Goal: Task Accomplishment & Management: Manage account settings

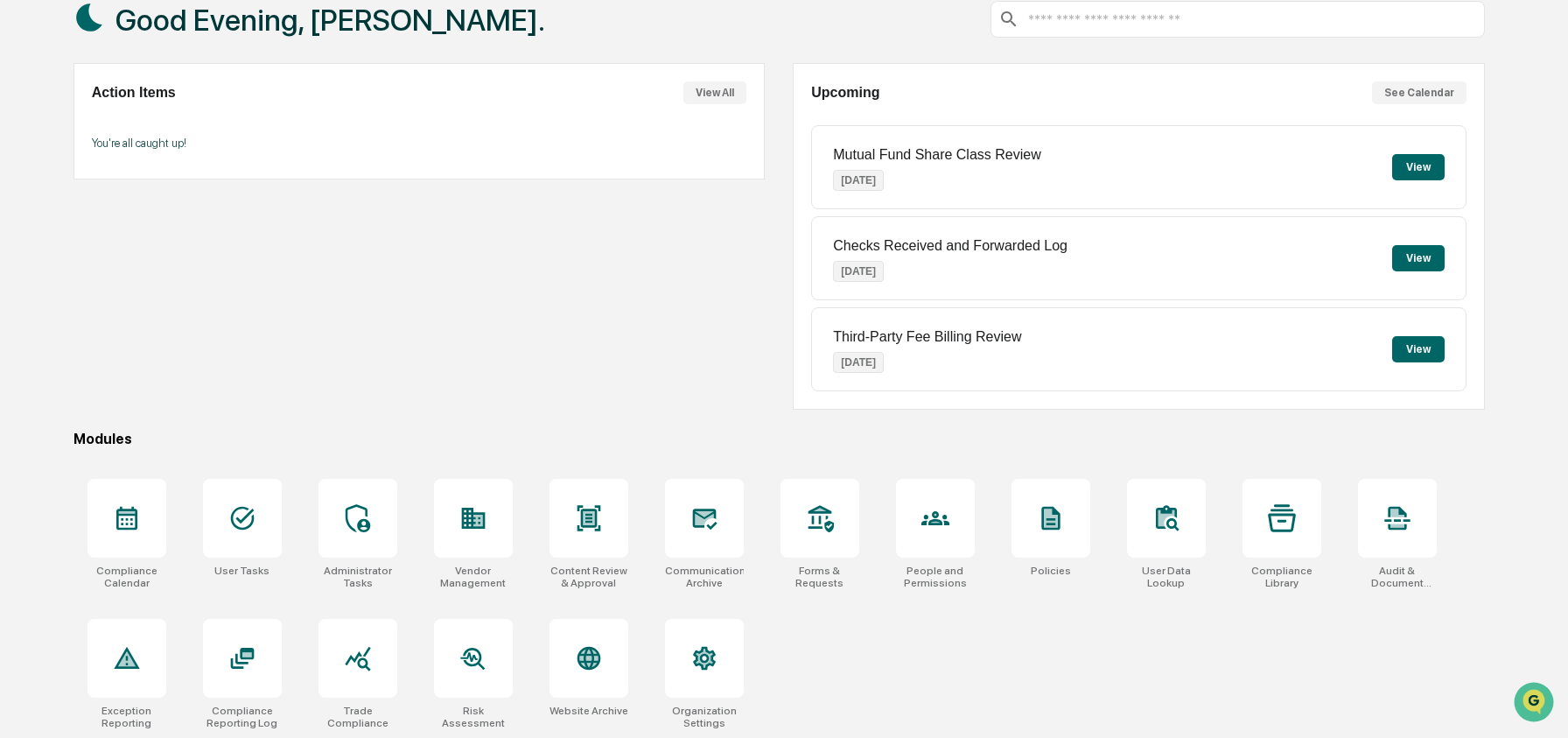
scroll to position [113, 0]
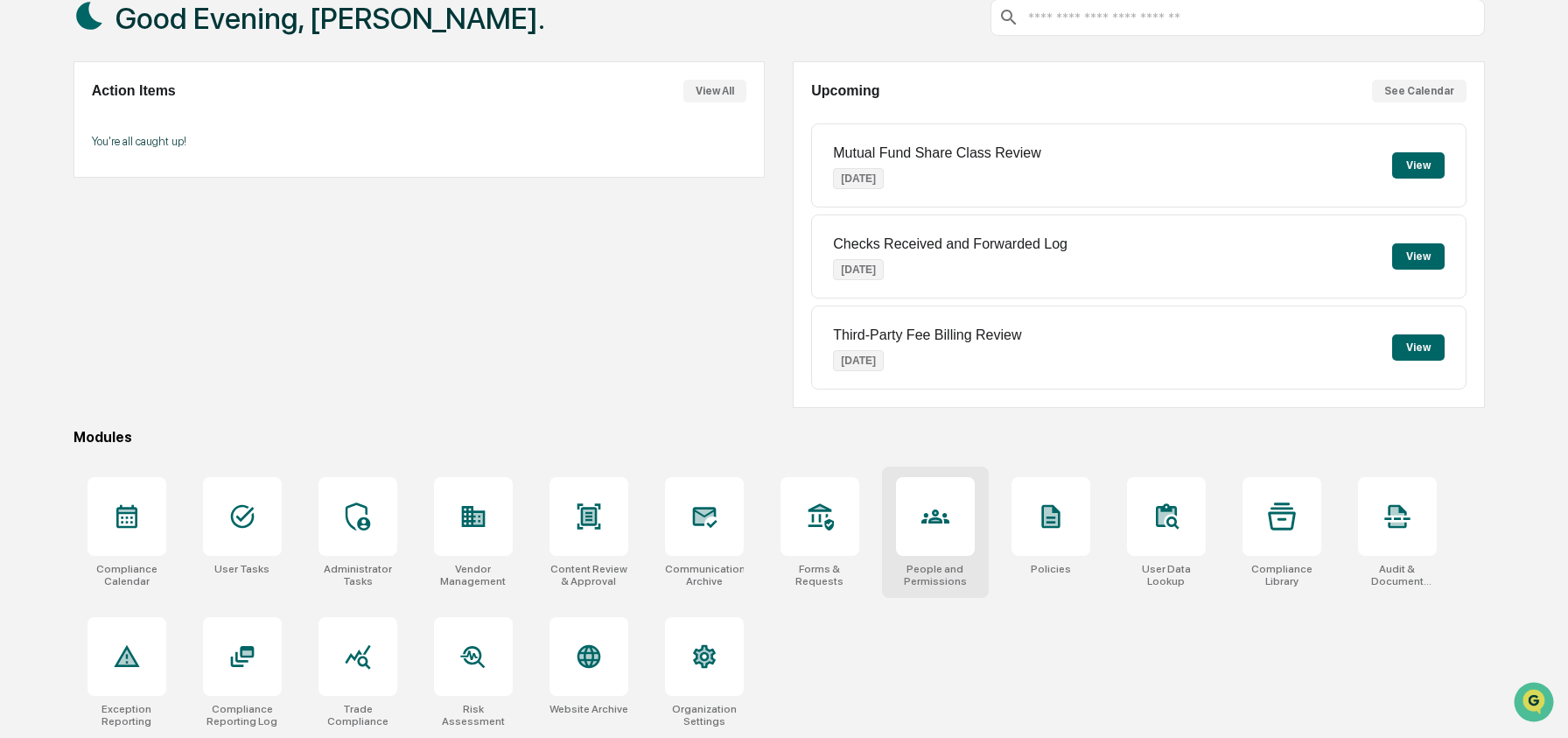
click at [934, 496] on div at bounding box center [935, 517] width 79 height 79
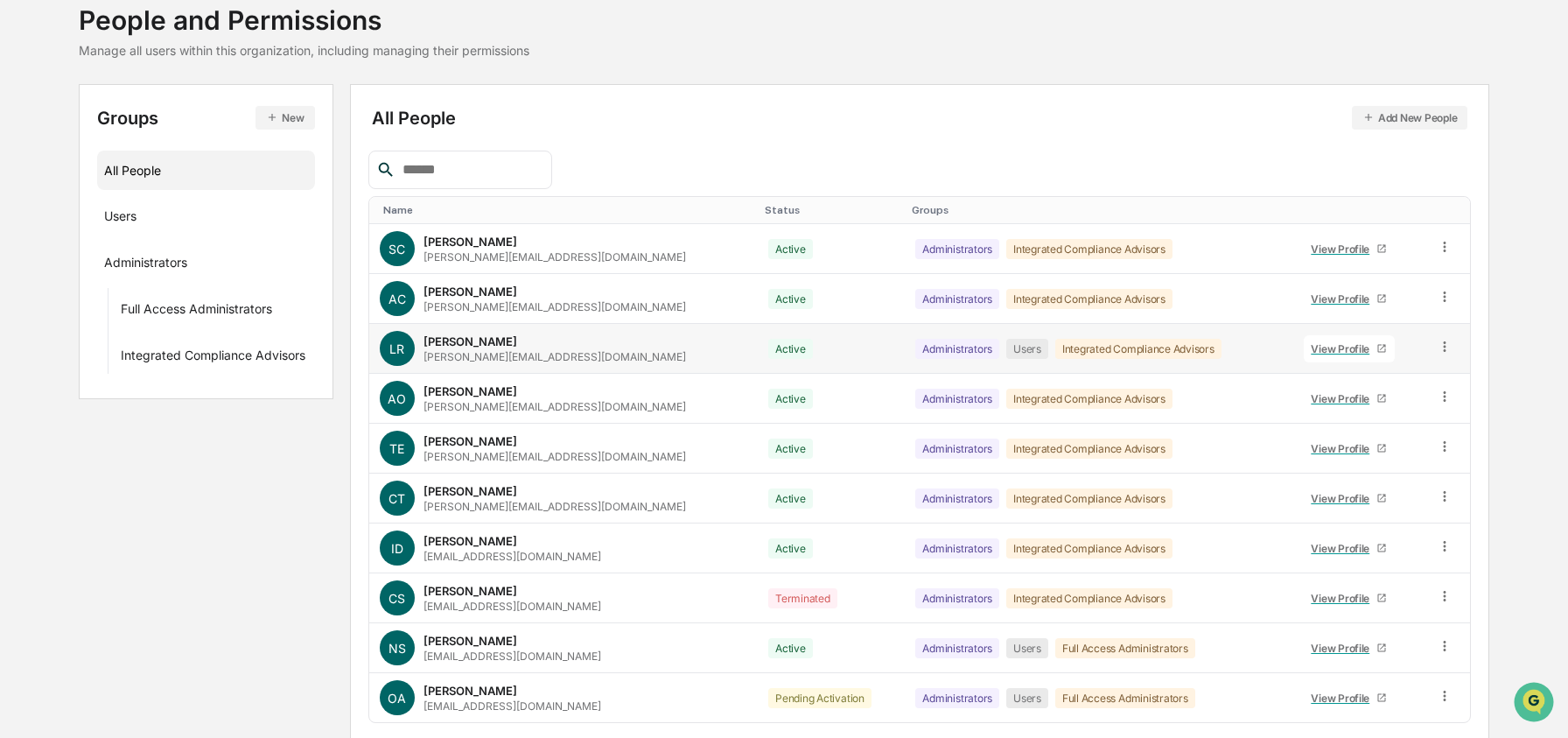
scroll to position [177, 0]
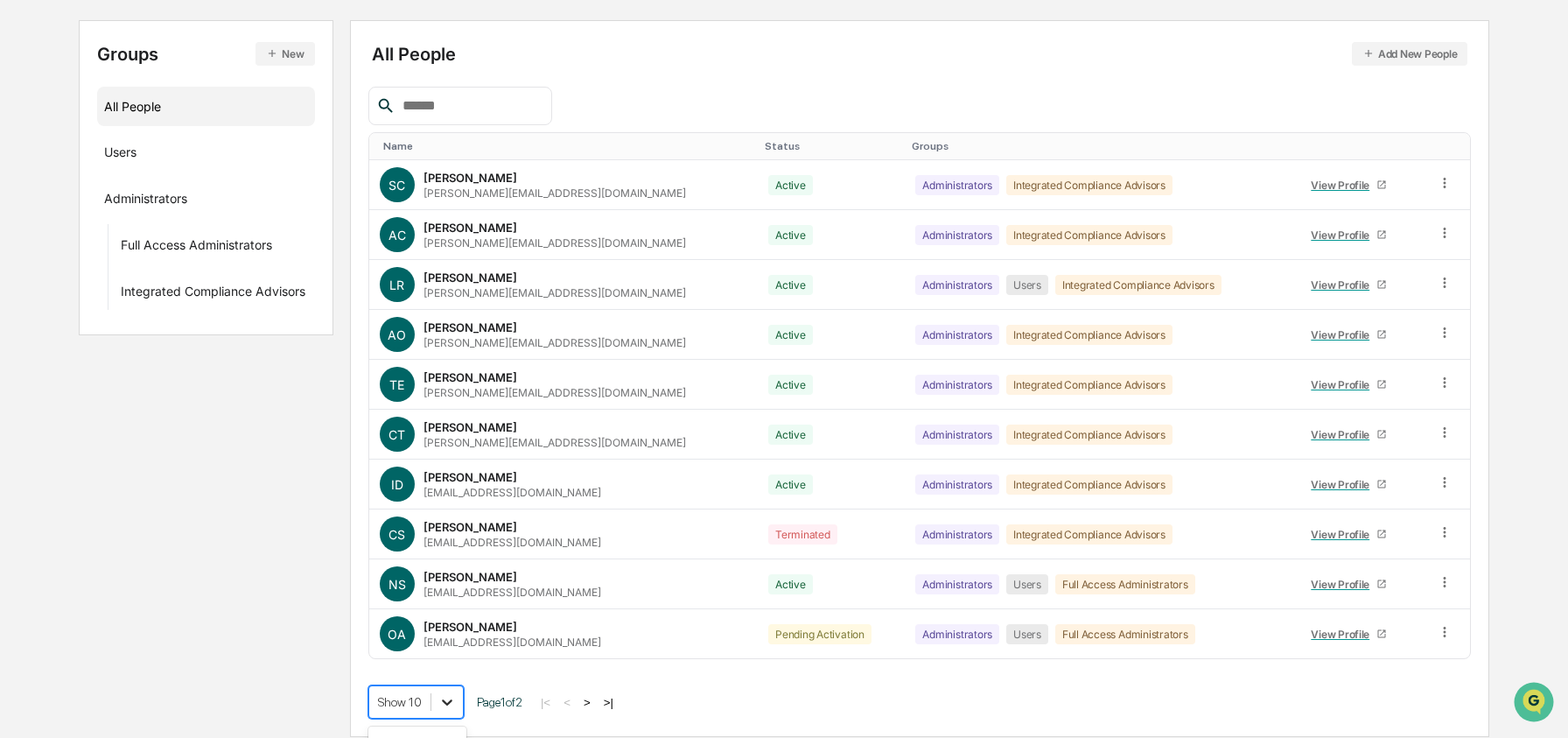
click at [447, 705] on body "Calendar Manage Tasks Reviews Approval Management Company People, Data, Setting…" at bounding box center [784, 280] width 1568 height 914
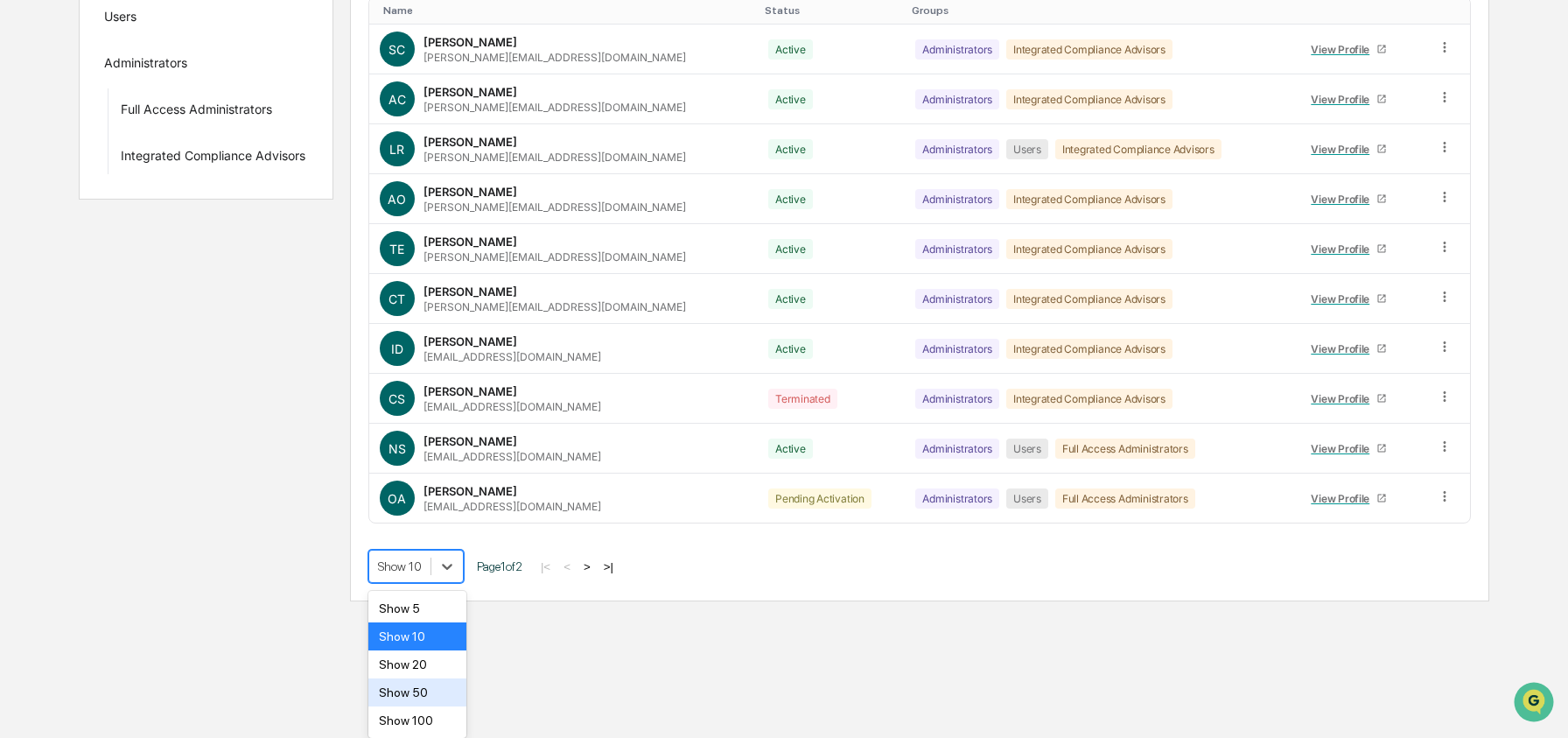
click at [446, 683] on div "Show 50" at bounding box center [418, 692] width 99 height 28
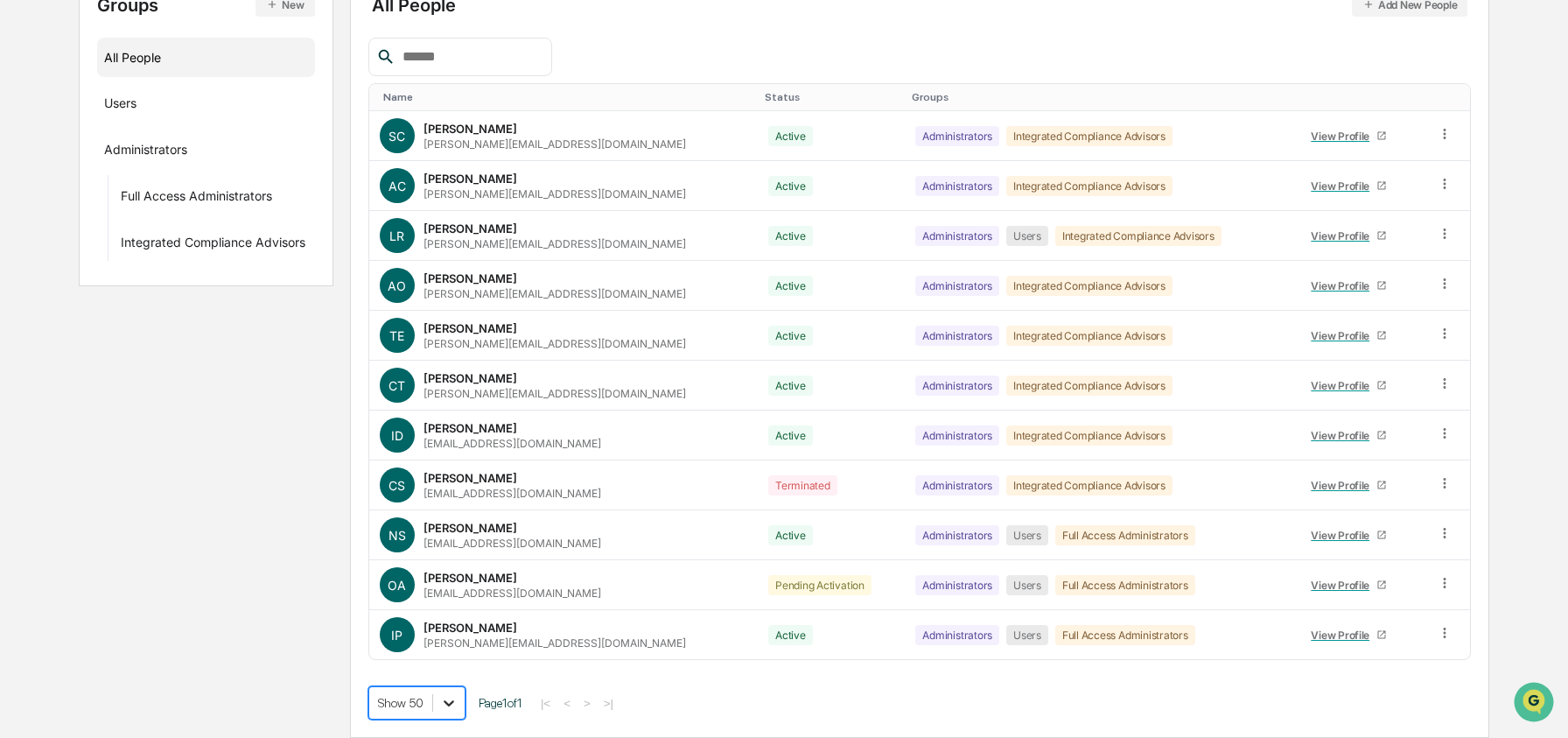
click at [460, 698] on body "Calendar Manage Tasks Reviews Approval Management Company People, Data, Setting…" at bounding box center [784, 256] width 1568 height 964
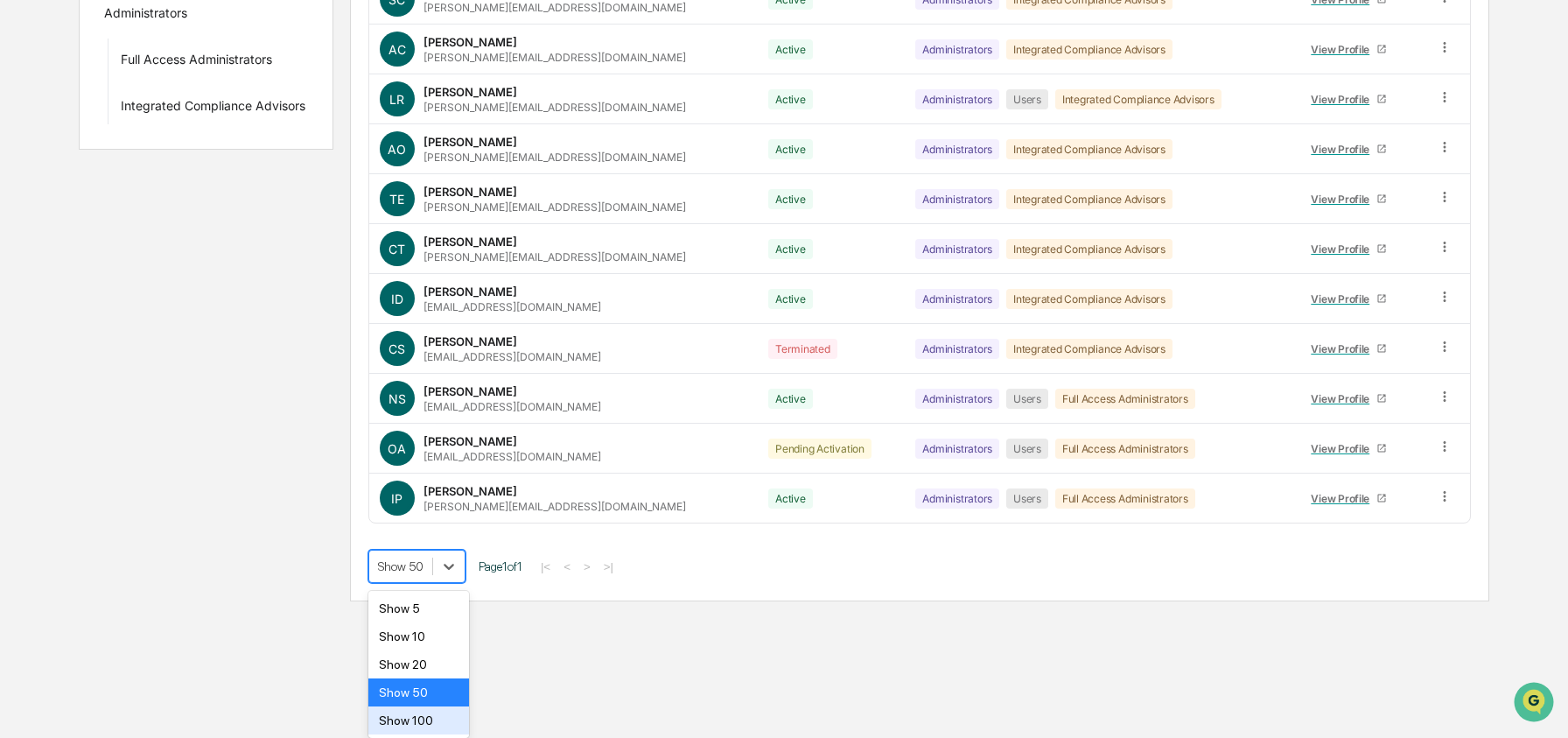
click at [459, 714] on div "Show 100" at bounding box center [419, 720] width 101 height 28
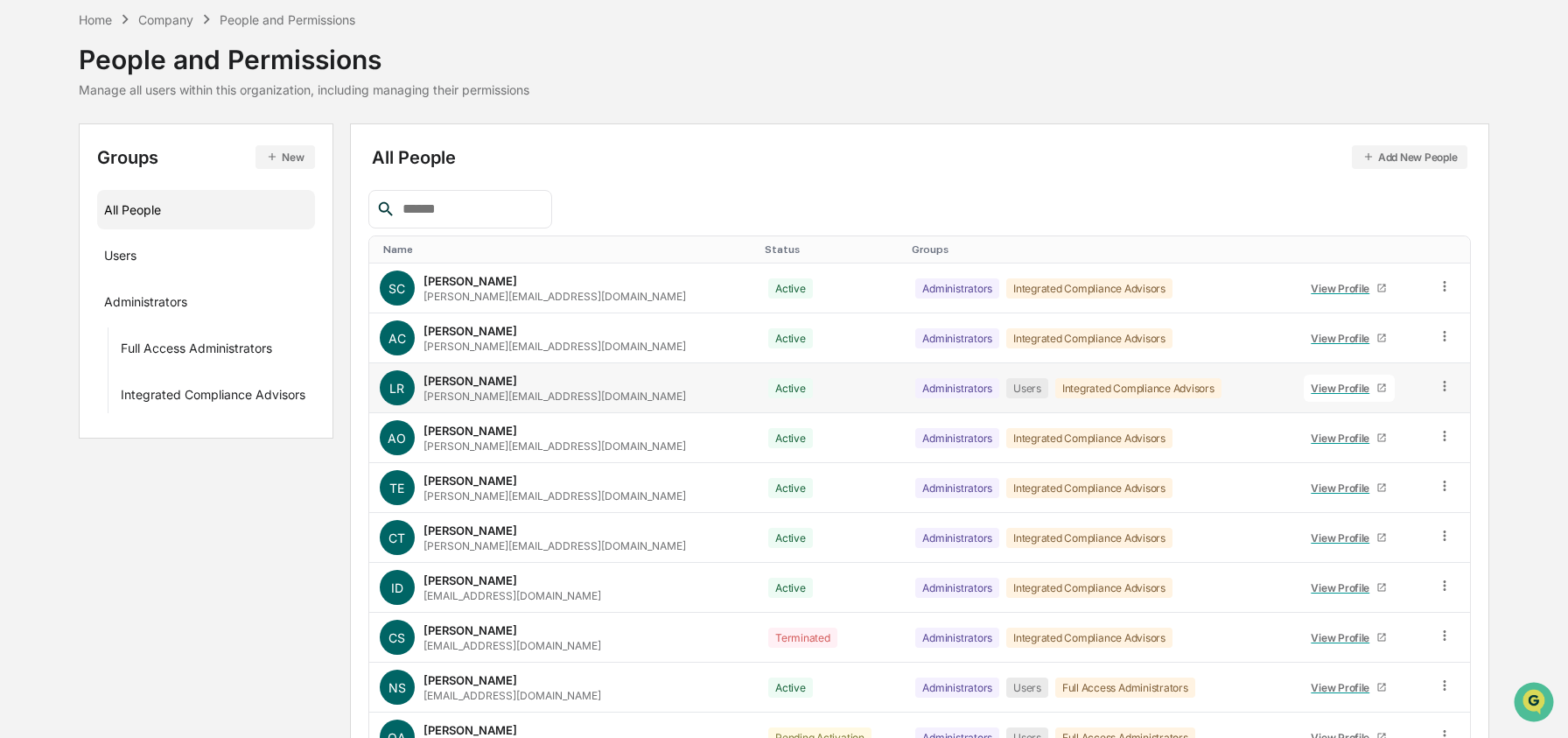
scroll to position [70, 0]
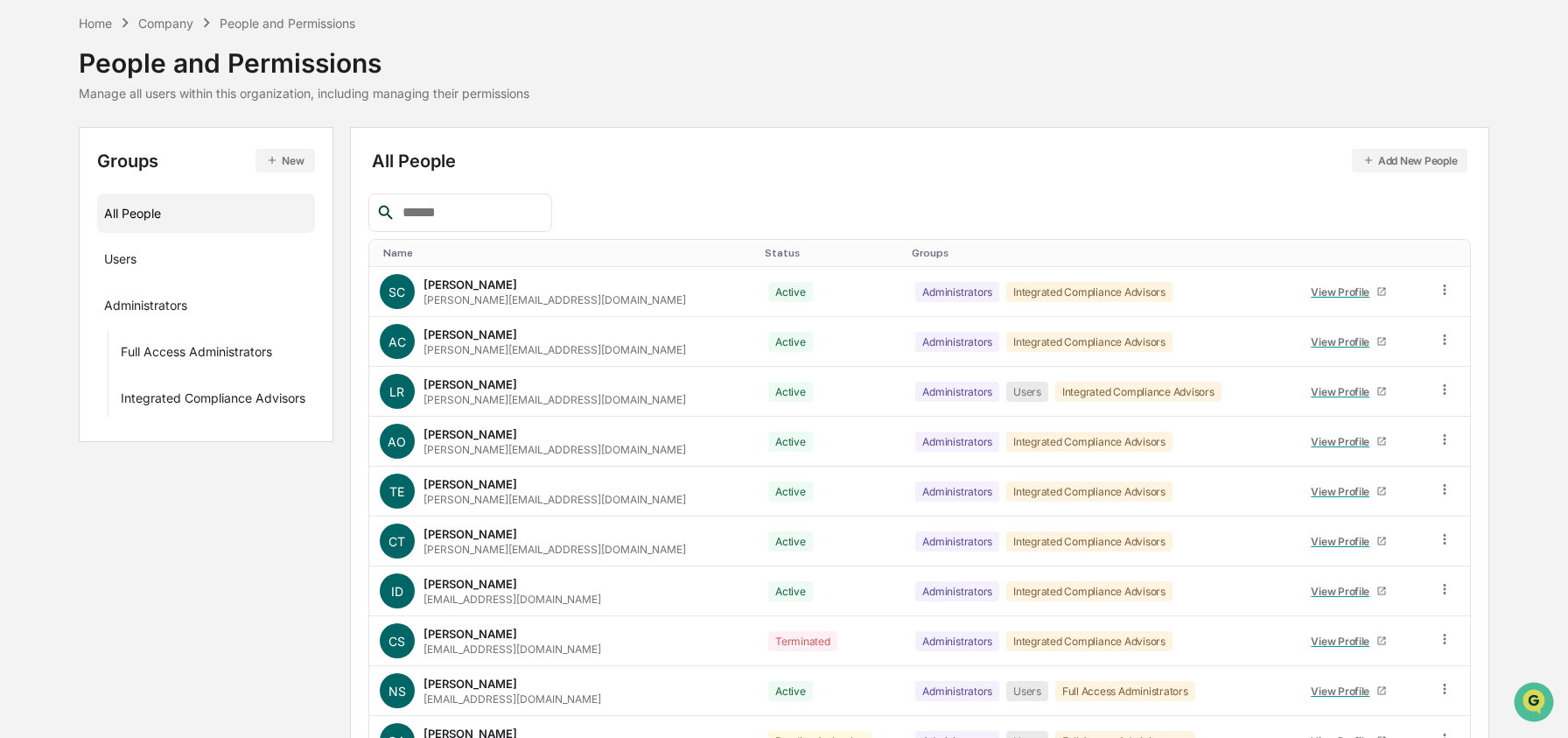
click at [1395, 166] on button "Add New People" at bounding box center [1411, 161] width 117 height 23
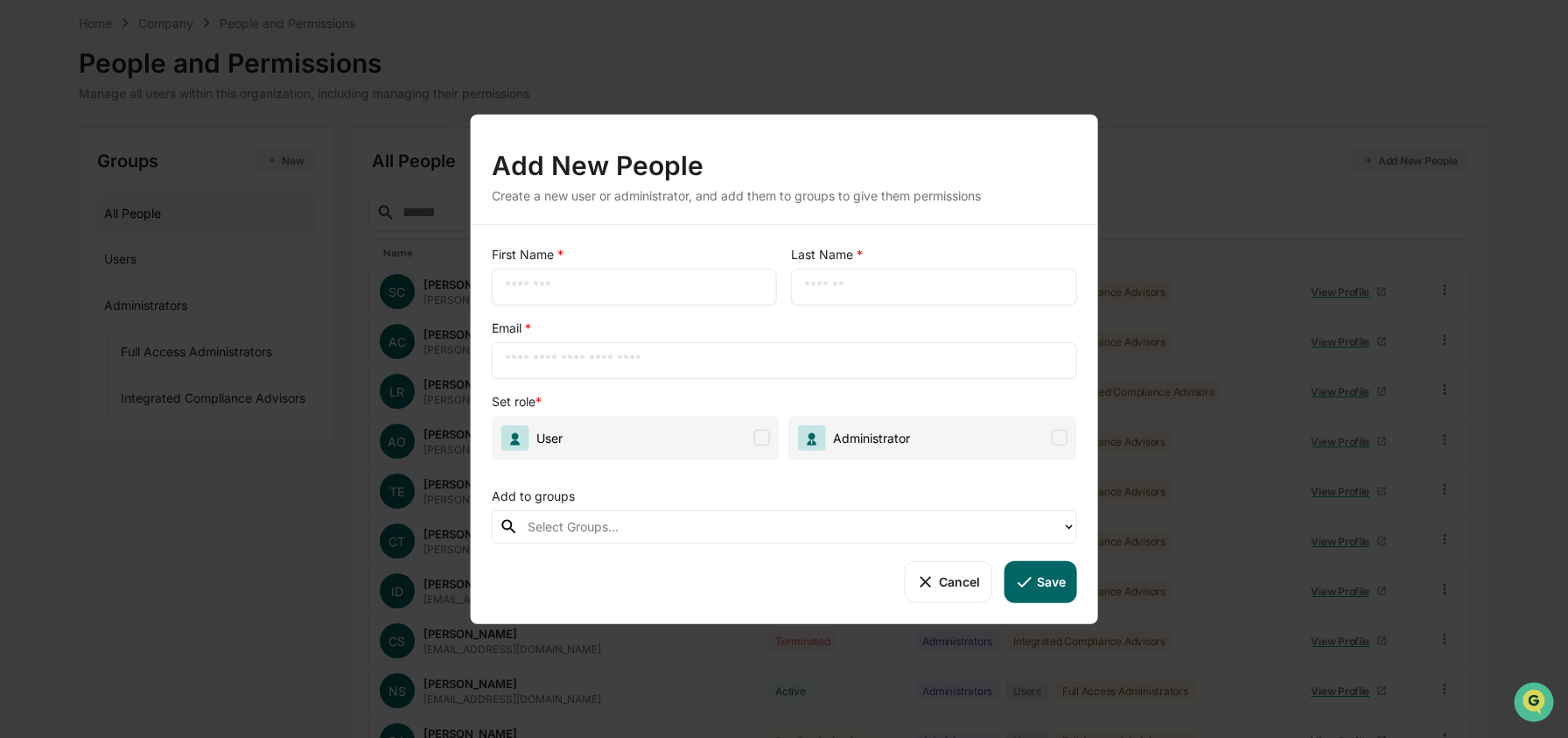
click at [535, 280] on input "text" at bounding box center [634, 286] width 259 height 17
type input "****"
type input "*****"
click at [712, 367] on input "text" at bounding box center [784, 360] width 559 height 17
click at [659, 358] on input "text" at bounding box center [784, 360] width 559 height 17
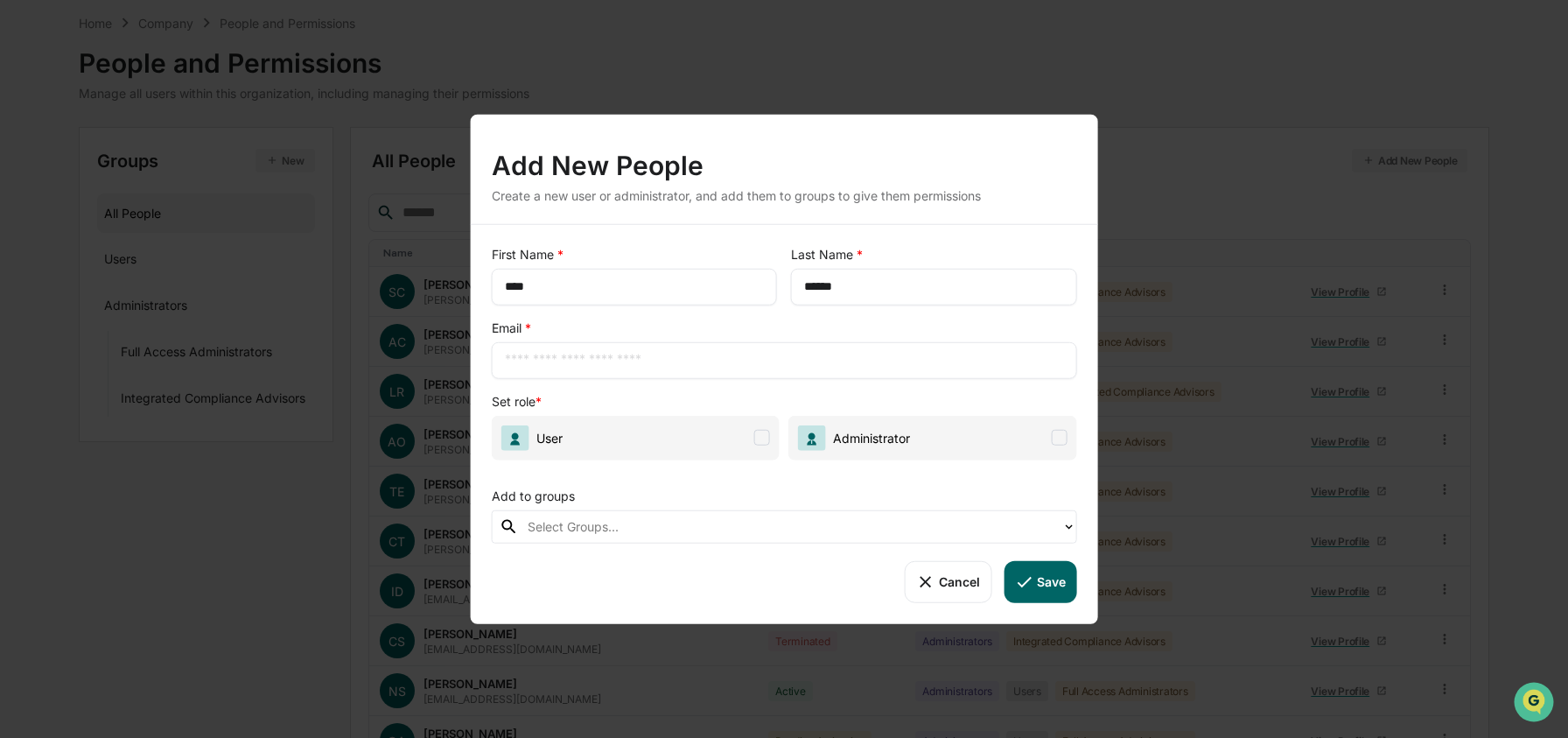
click at [647, 361] on input "text" at bounding box center [784, 360] width 559 height 17
paste input "**********"
click at [543, 360] on input "**********" at bounding box center [784, 360] width 559 height 17
type input "**********"
click at [684, 388] on div "**********" at bounding box center [784, 423] width 627 height 400
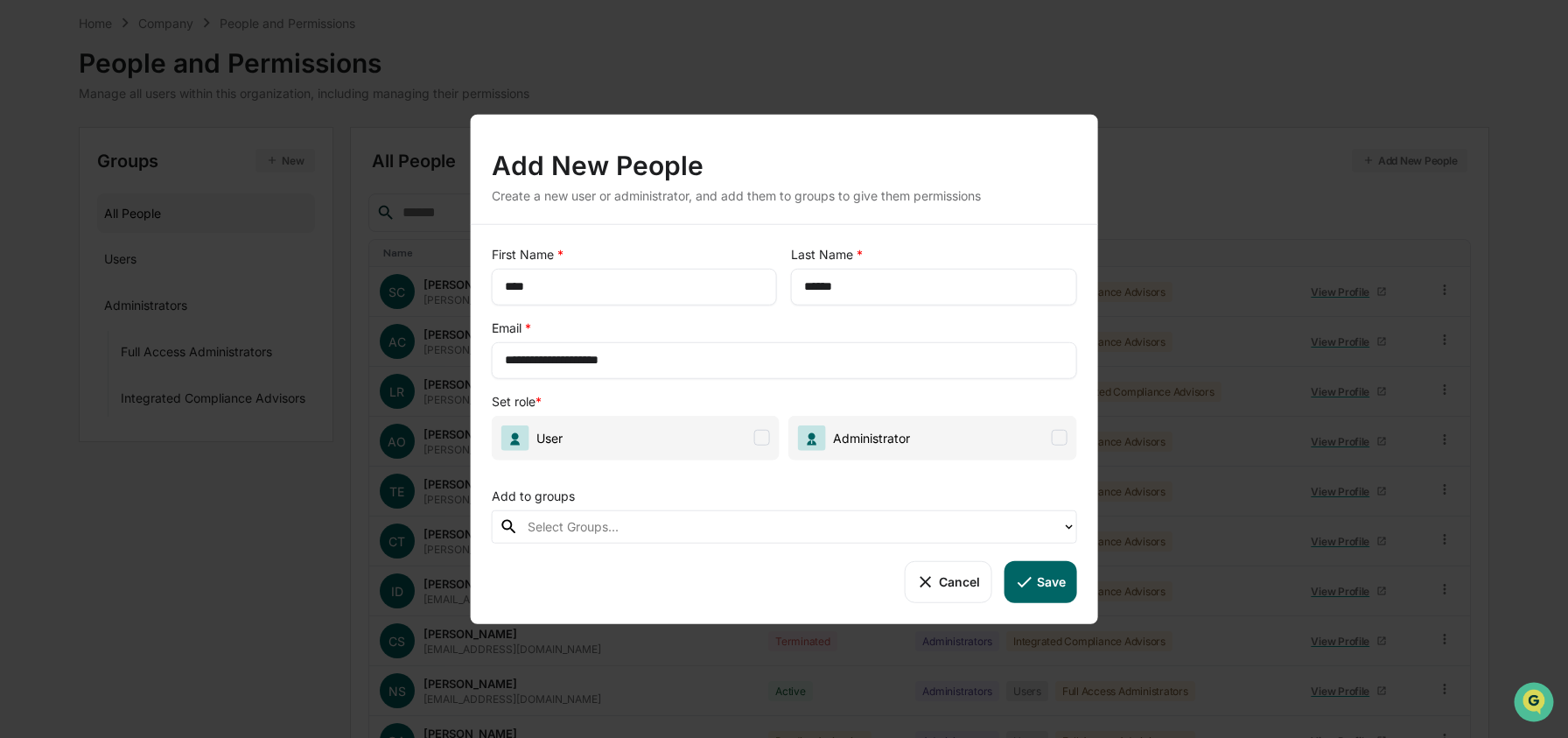
click at [1058, 589] on button "Save" at bounding box center [1040, 581] width 73 height 42
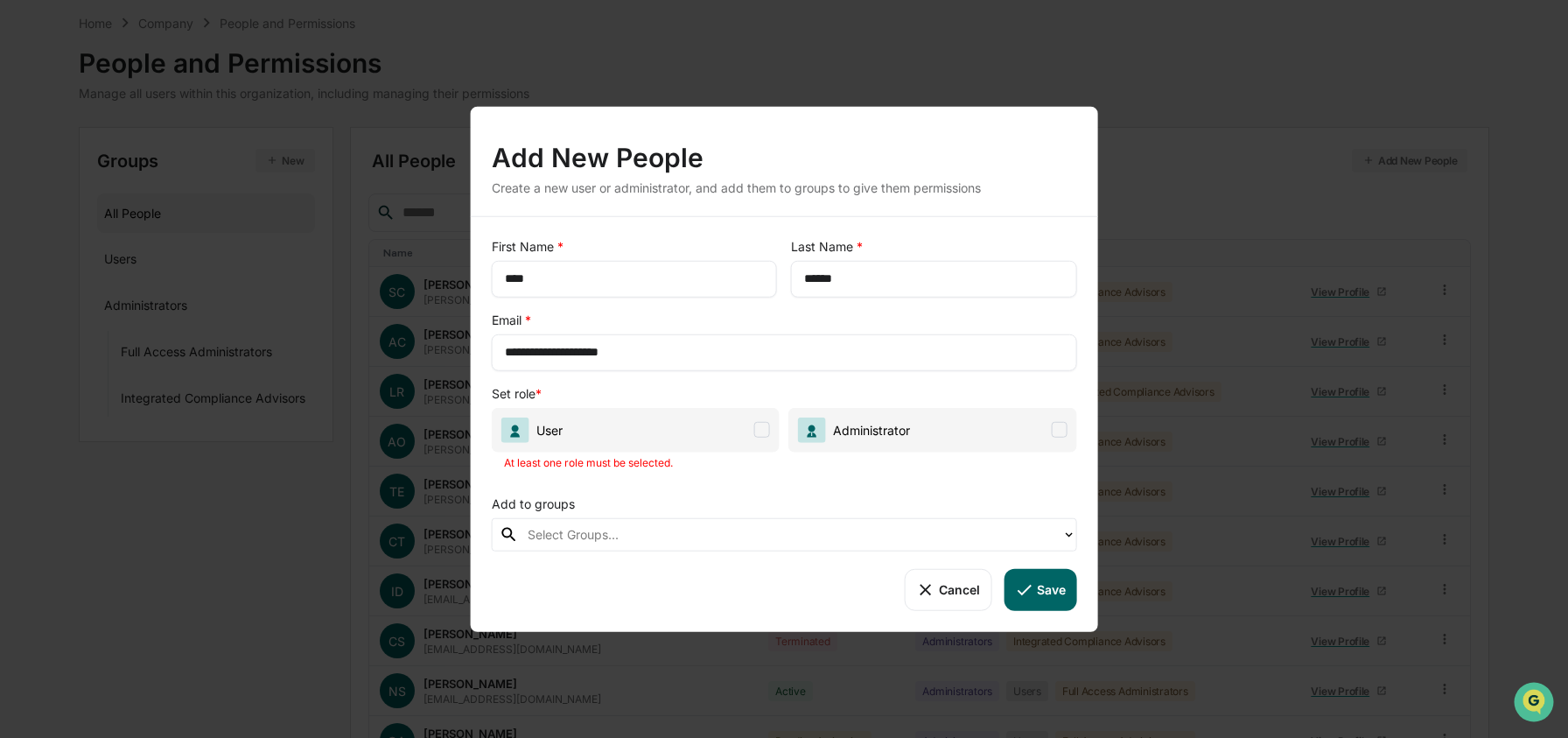
click at [740, 436] on span "User" at bounding box center [635, 430] width 288 height 45
click at [1056, 594] on button "Save" at bounding box center [1040, 589] width 73 height 42
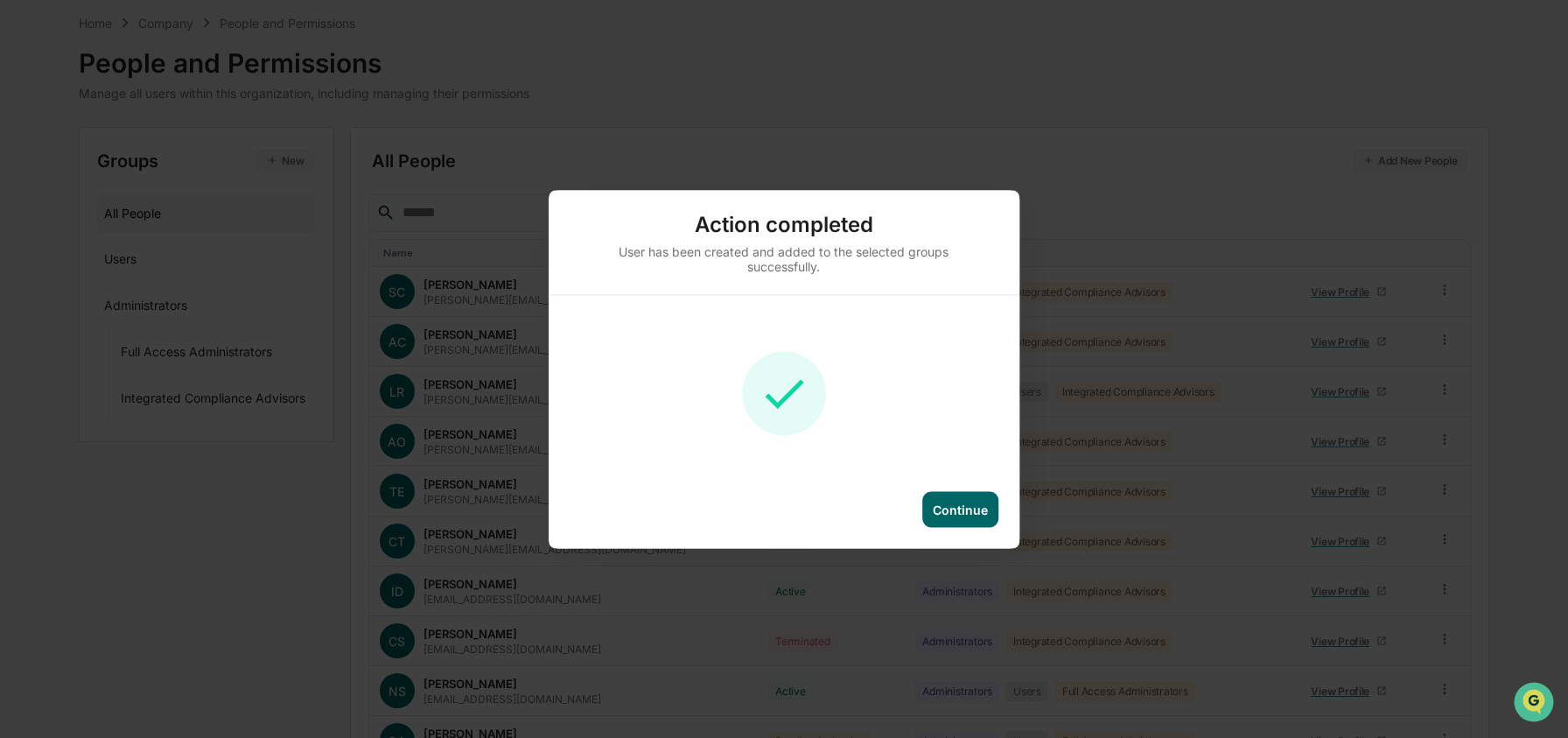
click at [956, 515] on div "Continue" at bounding box center [960, 509] width 55 height 15
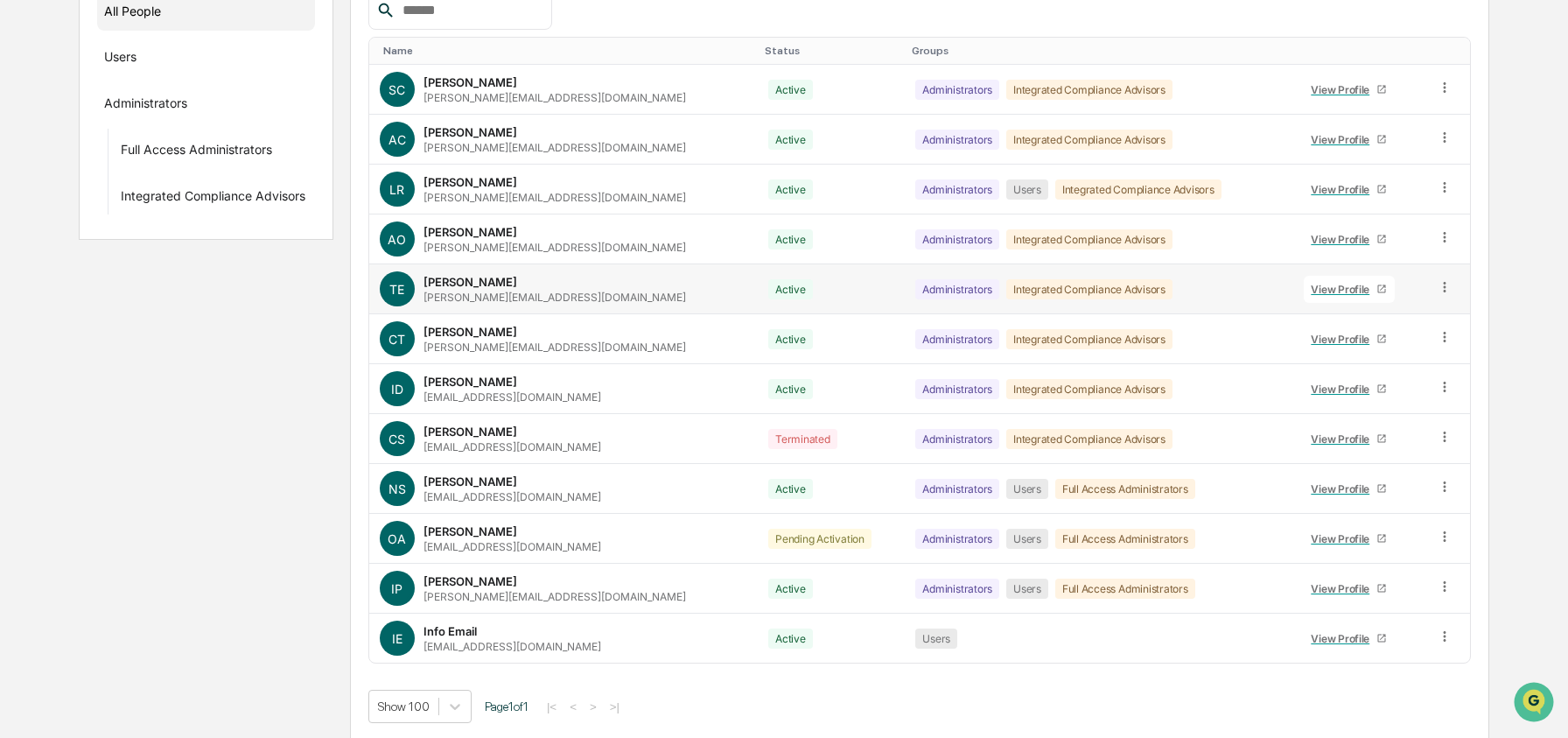
scroll to position [277, 0]
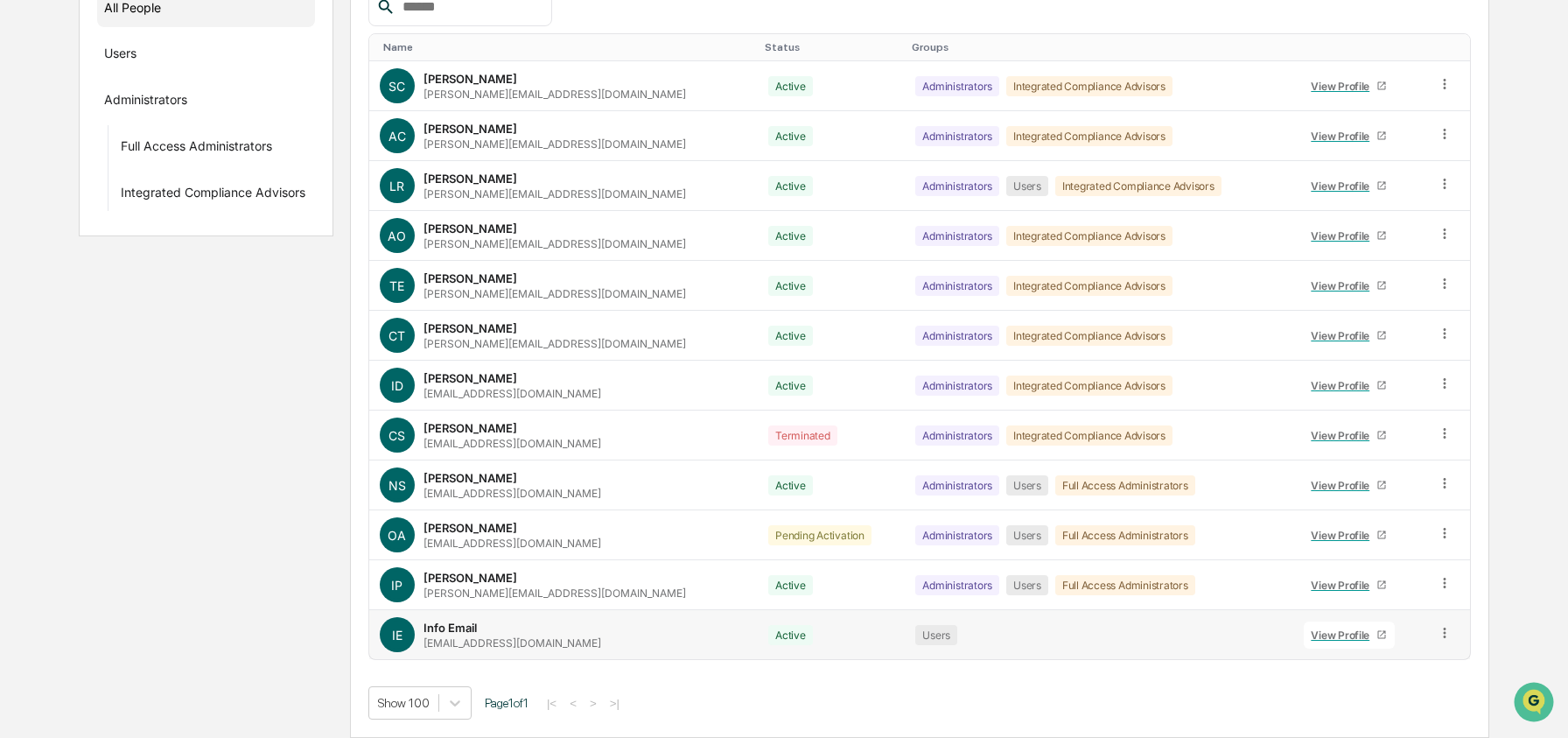
click at [1437, 634] on icon at bounding box center [1445, 633] width 17 height 17
click at [1392, 688] on div "Change Status" at bounding box center [1366, 696] width 146 height 21
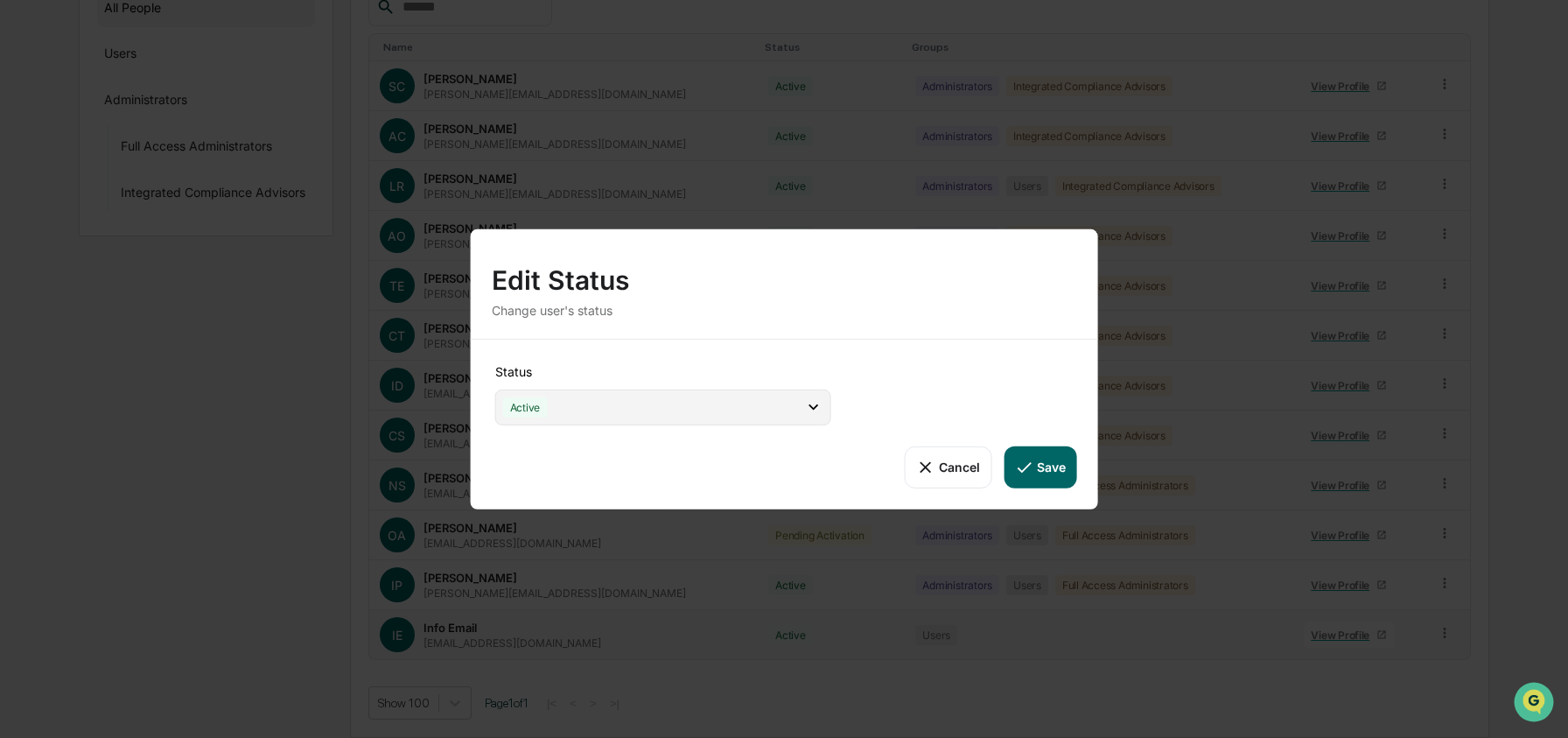
click at [687, 394] on div "Active" at bounding box center [663, 406] width 336 height 36
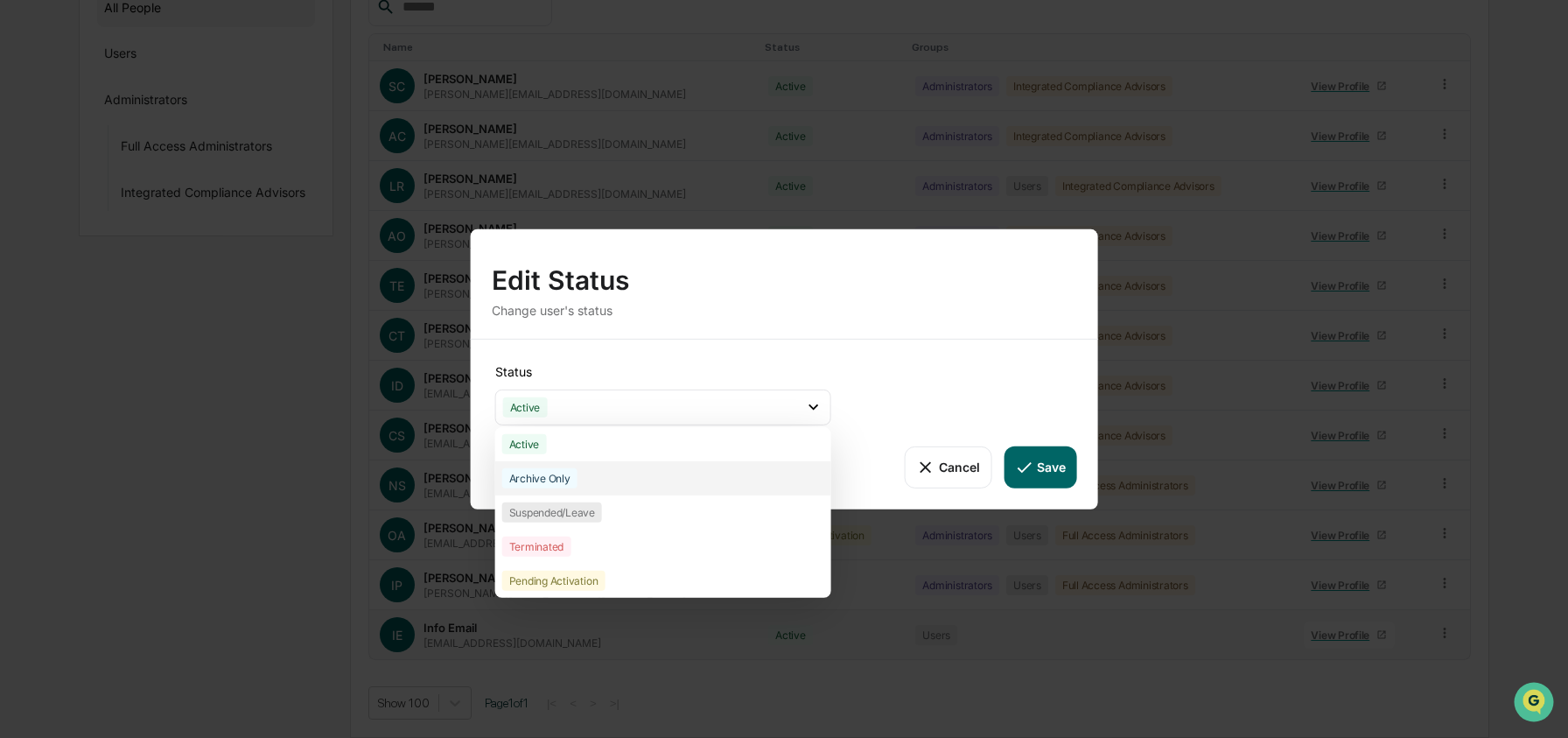
click at [682, 477] on div "Archive Only" at bounding box center [663, 477] width 336 height 34
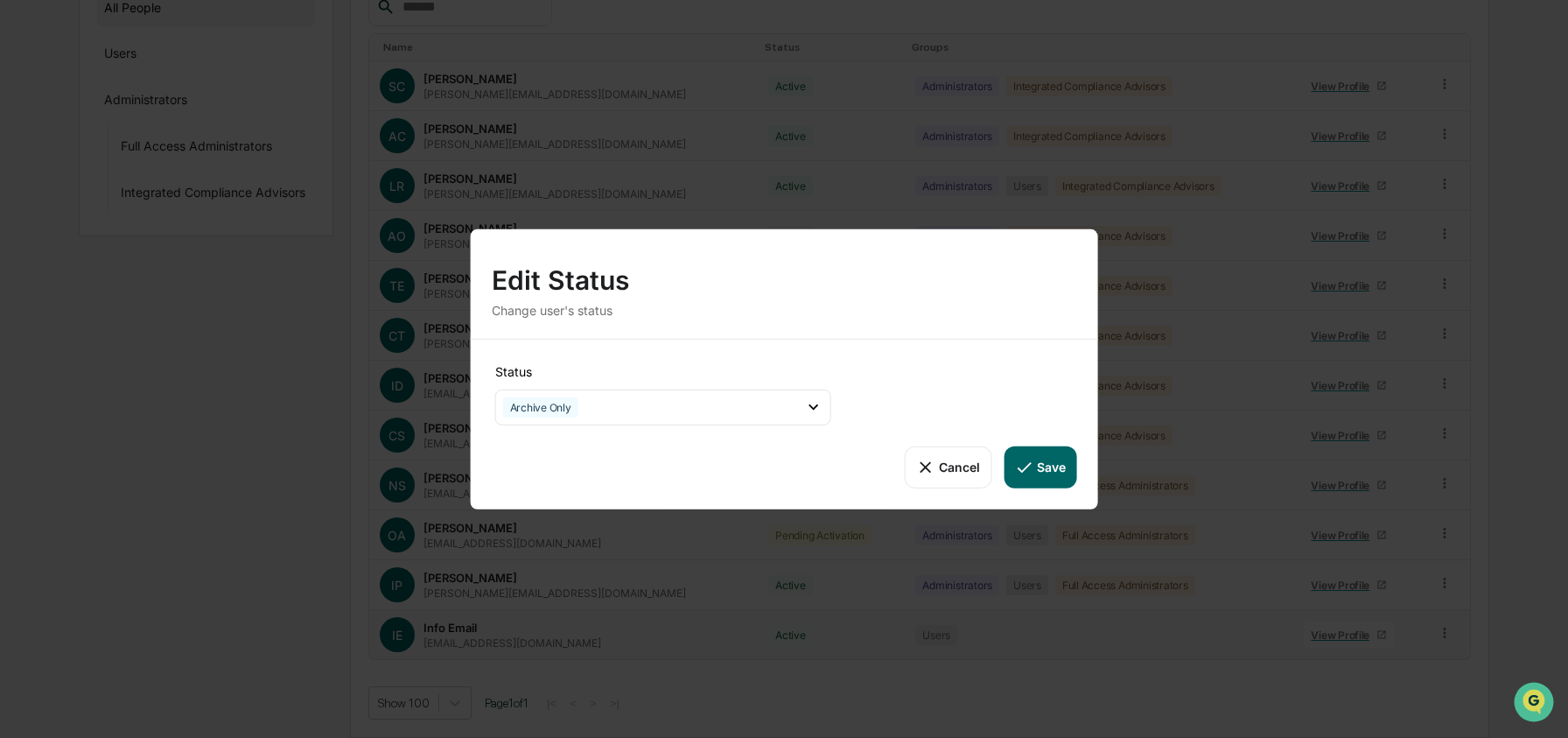
click at [1056, 482] on button "Save" at bounding box center [1040, 467] width 73 height 42
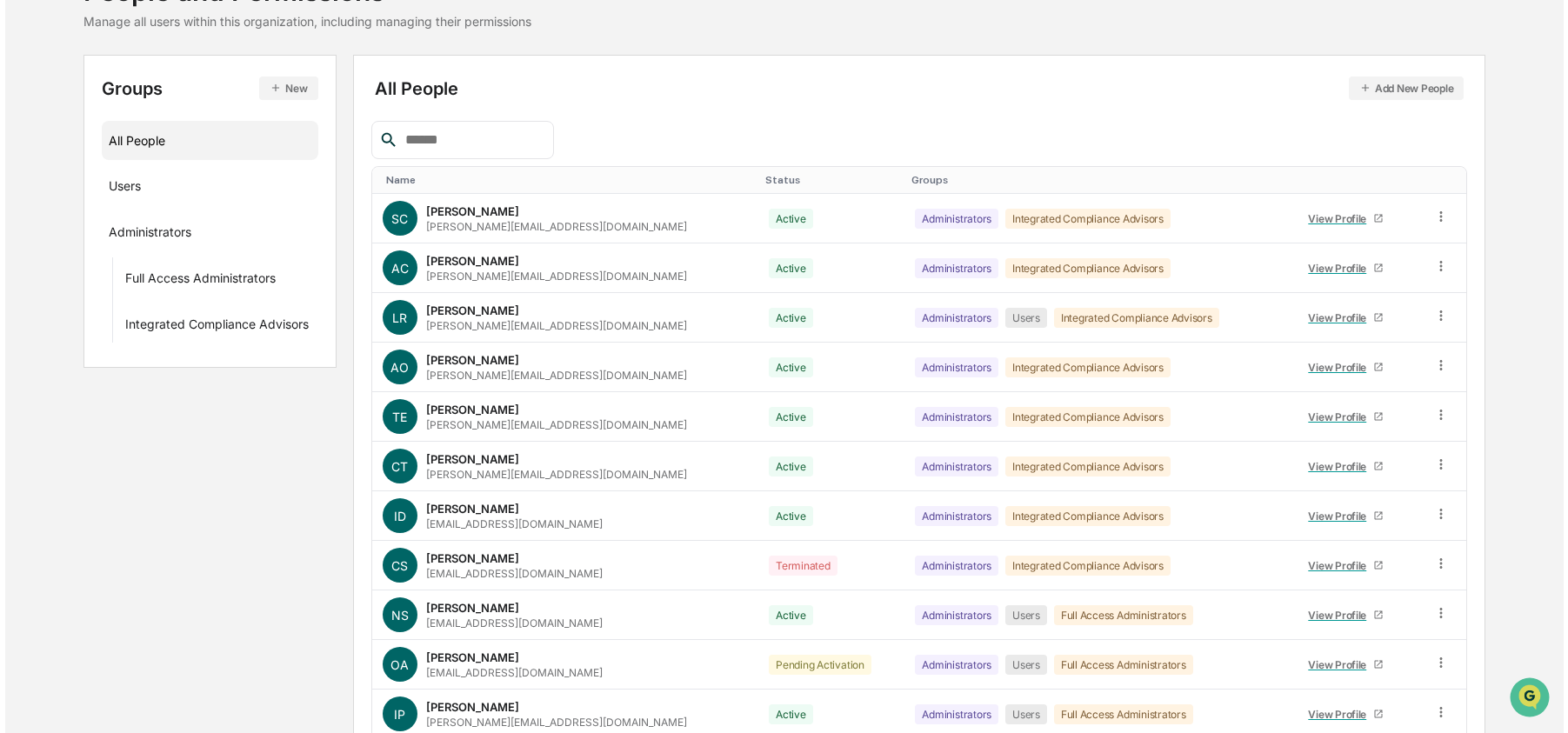
scroll to position [0, 0]
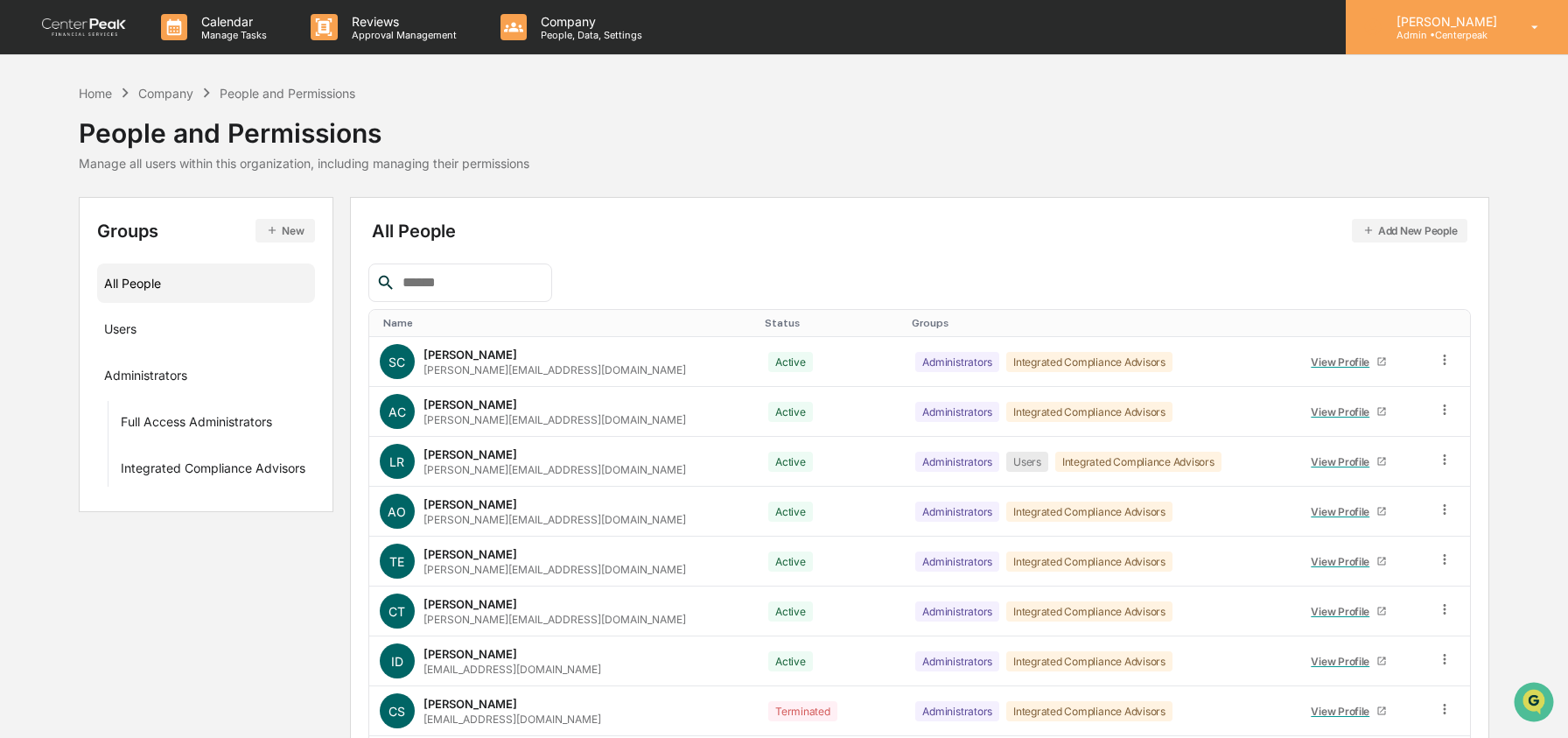
click at [1413, 35] on p "Admin • Centerpeak" at bounding box center [1444, 35] width 123 height 13
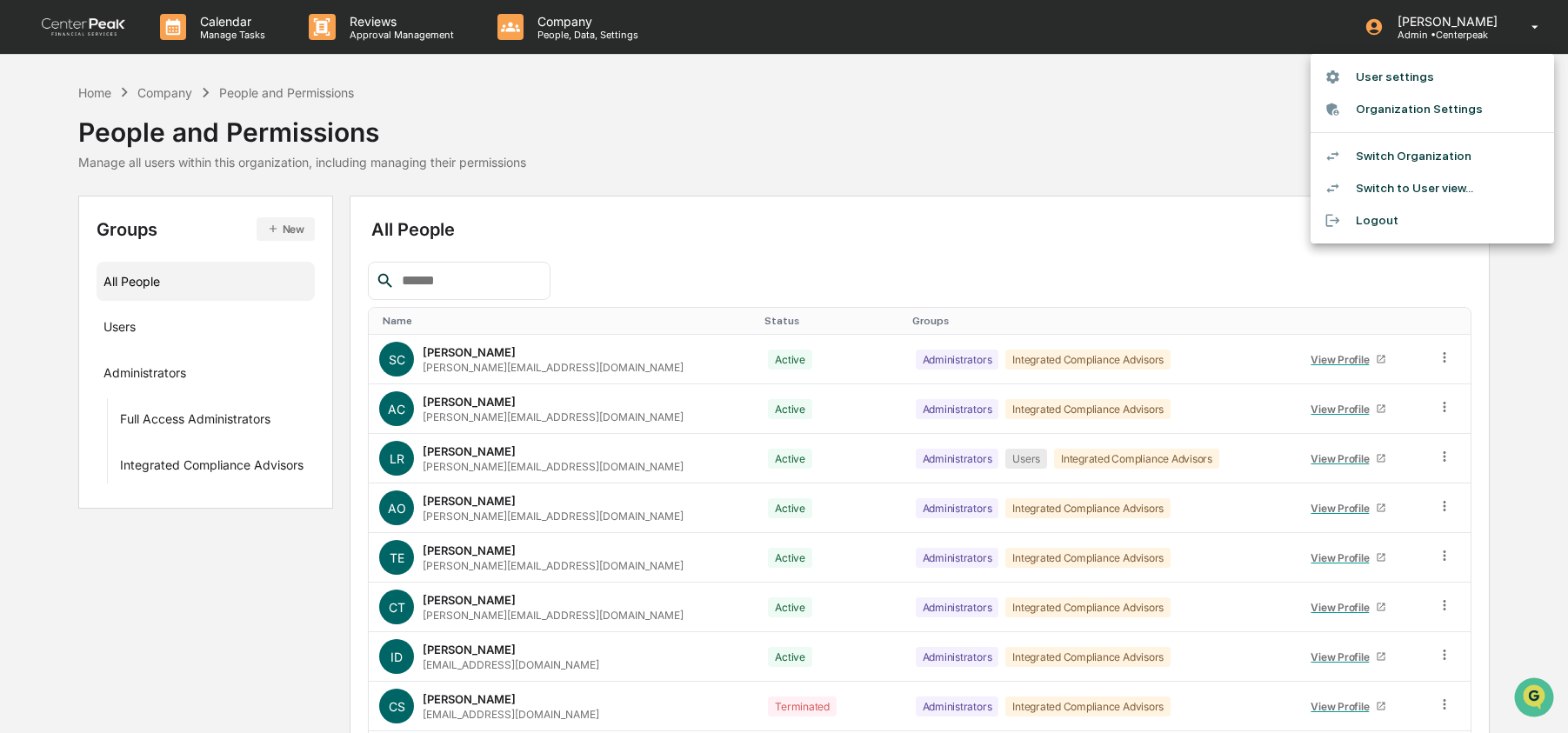
click at [1424, 161] on li "Switch Organization" at bounding box center [1432, 156] width 244 height 32
